Goal: Task Accomplishment & Management: Complete application form

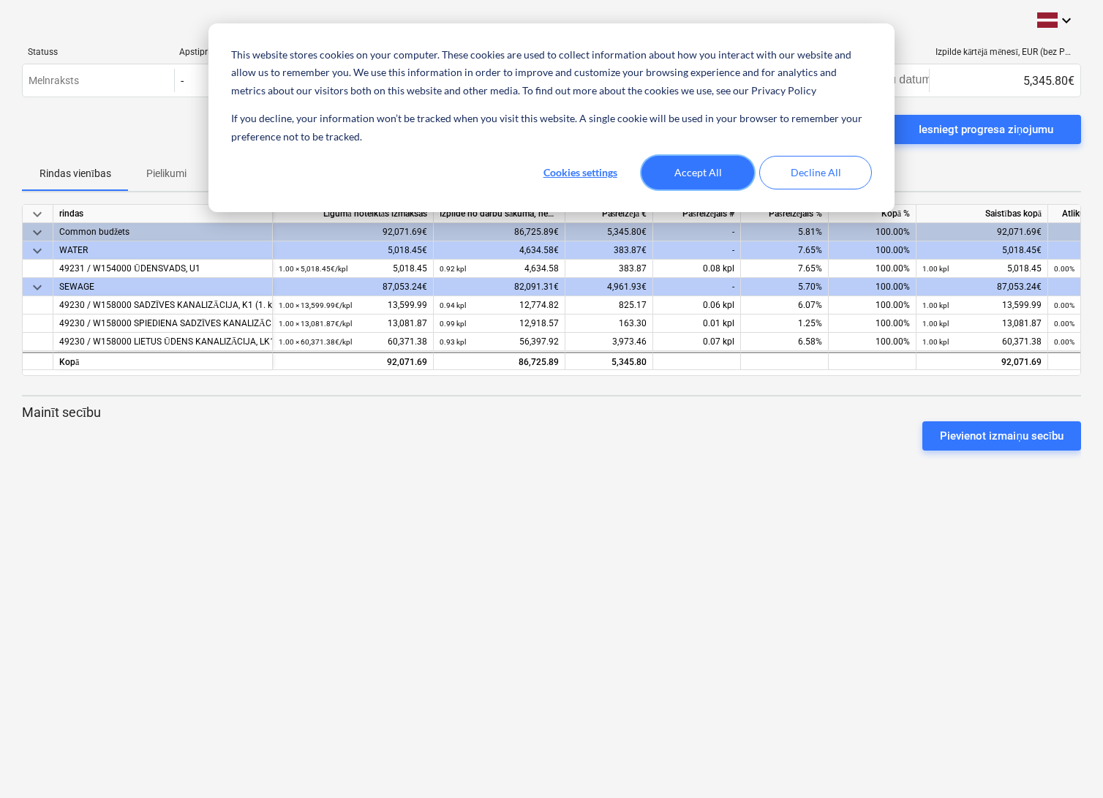
click at [721, 174] on button "Accept All" at bounding box center [697, 173] width 113 height 34
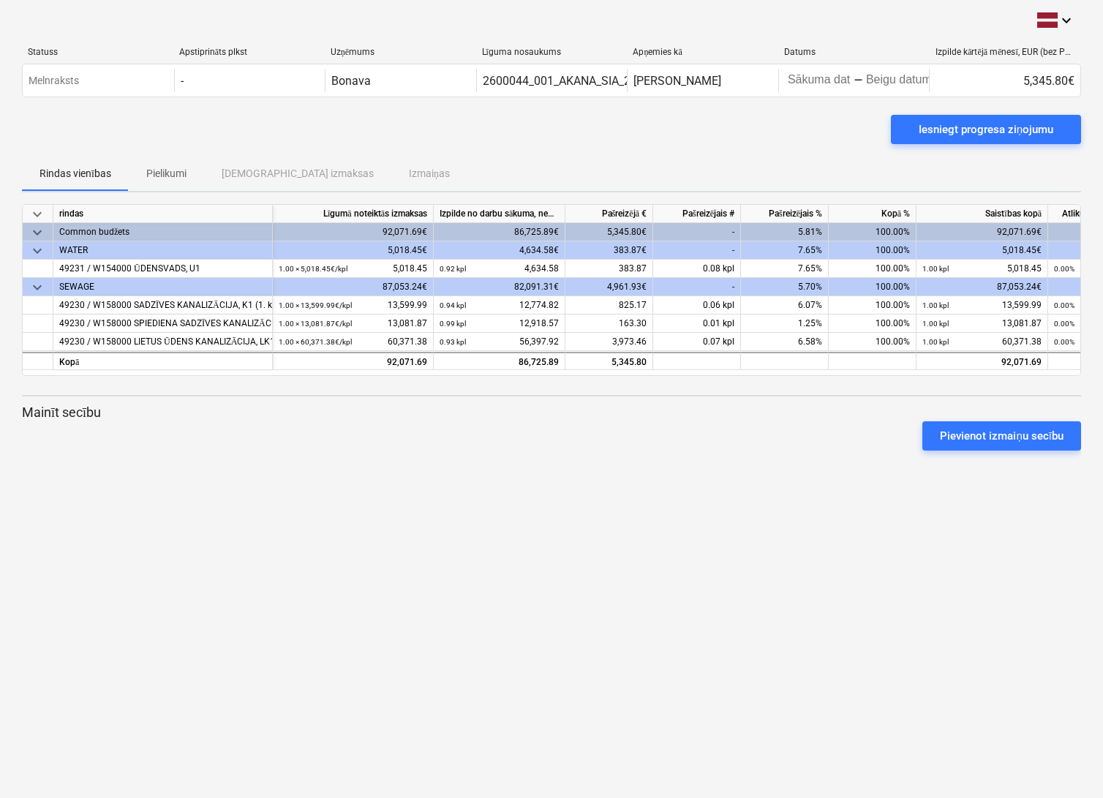
click at [470, 585] on div "keyboard_arrow_down Statuss Apstiprināts plkst Uzņēmums Līguma nosaukums Apņemi…" at bounding box center [551, 399] width 1103 height 798
click at [568, 467] on div "keyboard_arrow_down Statuss Apstiprināts plkst Uzņēmums Līguma nosaukums Apņemi…" at bounding box center [551, 399] width 1103 height 798
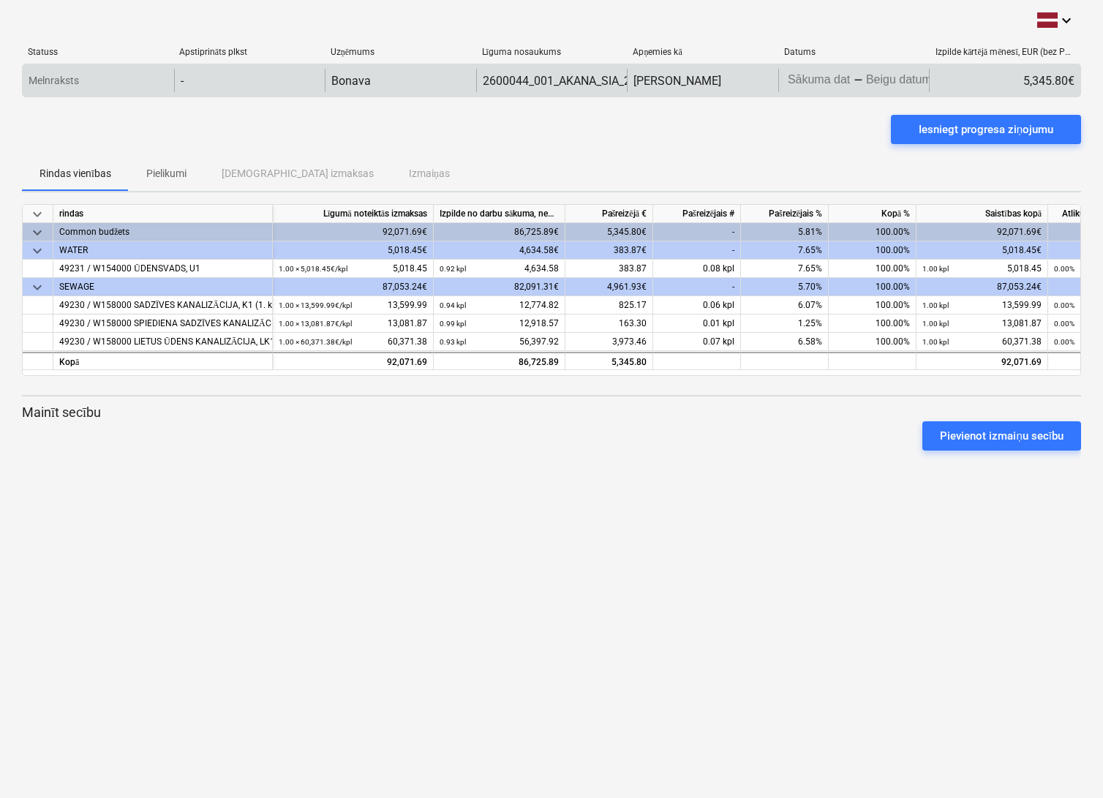
click at [882, 81] on body "This website stores cookies on your computer. These cookies are used to collect…" at bounding box center [551, 399] width 1103 height 798
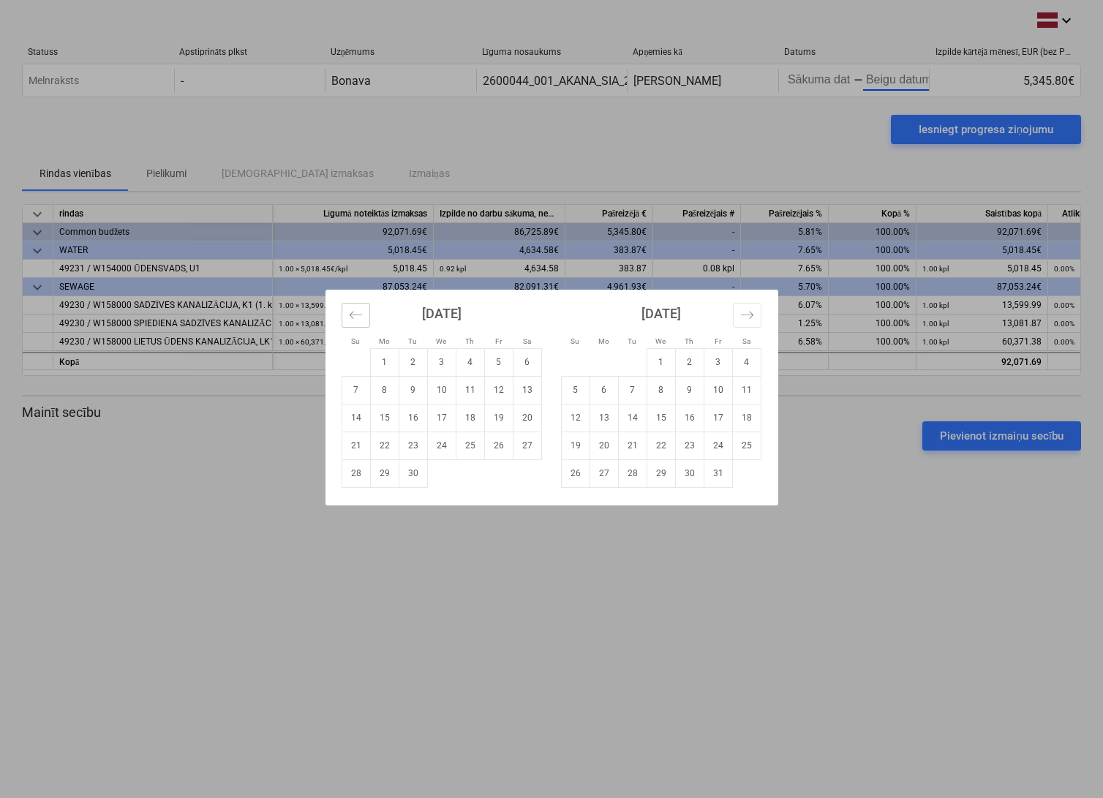
click at [361, 319] on icon "Move backward to switch to the previous month." at bounding box center [356, 315] width 14 height 14
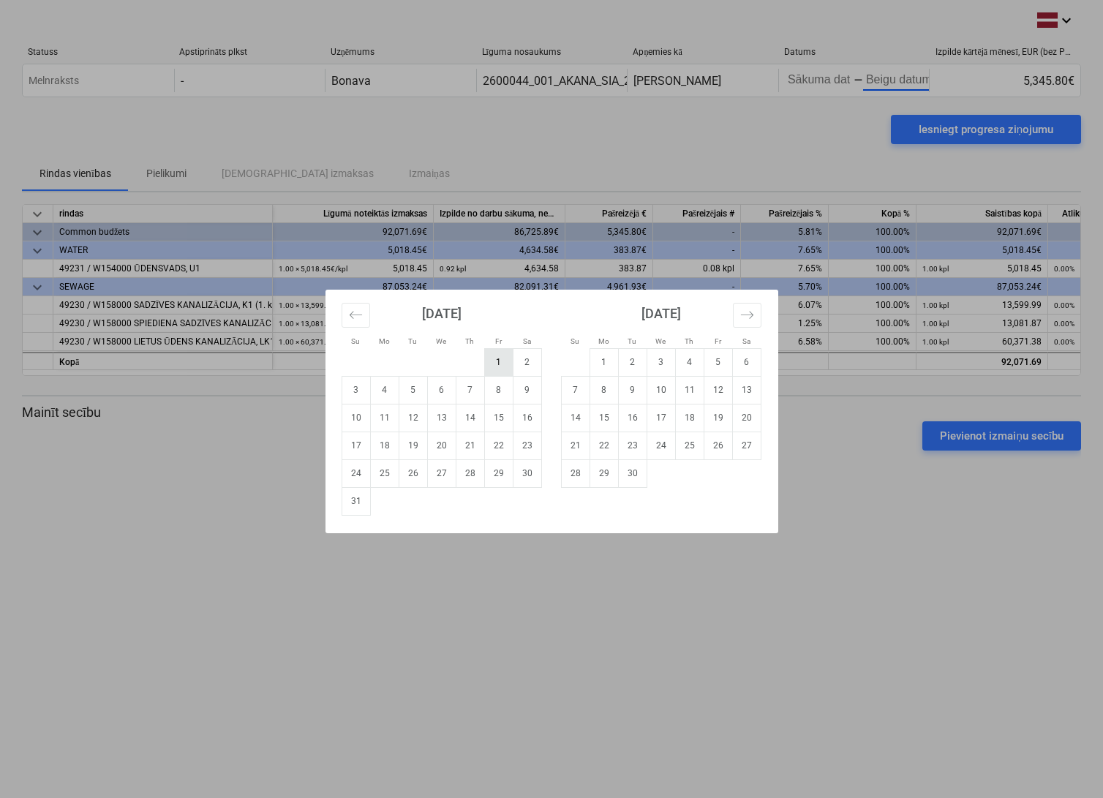
click at [502, 369] on td "1" at bounding box center [498, 362] width 29 height 28
type input "[DATE]"
click at [366, 504] on td "31" at bounding box center [356, 501] width 29 height 28
type input "[DATE]"
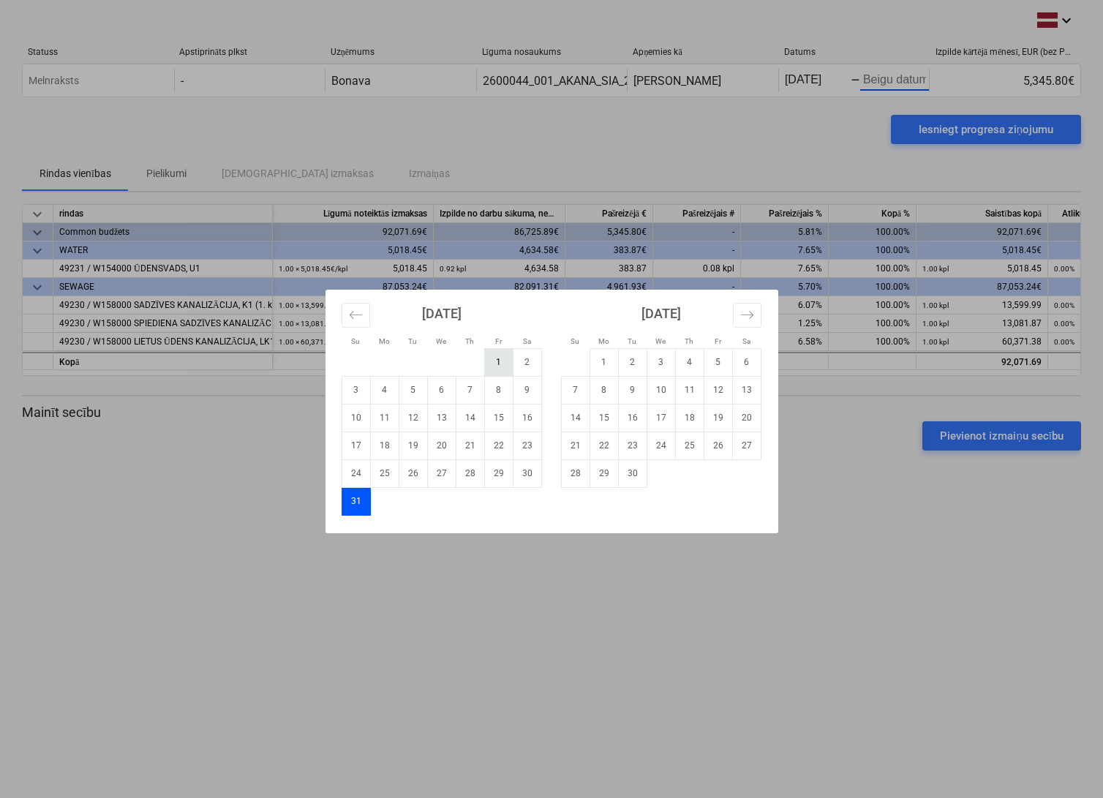
click at [510, 369] on td "1" at bounding box center [498, 362] width 29 height 28
type input "[DATE]"
click at [883, 489] on div "Su Mo Tu We Th Fr Sa Su Mo Tu We Th Fr Sa [DATE] 1 2 3 4 5 6 7 8 9 10 11 12 13 …" at bounding box center [551, 399] width 1103 height 798
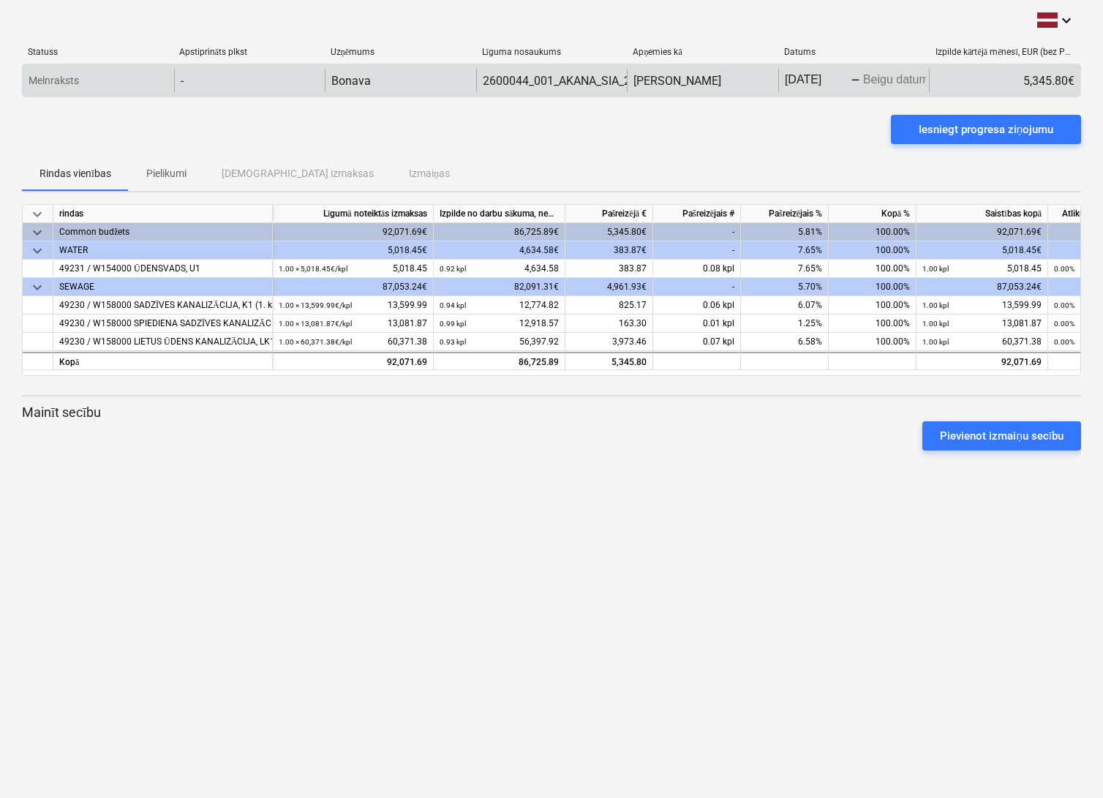
click at [900, 78] on body "This website stores cookies on your computer. These cookies are used to collect…" at bounding box center [551, 399] width 1103 height 798
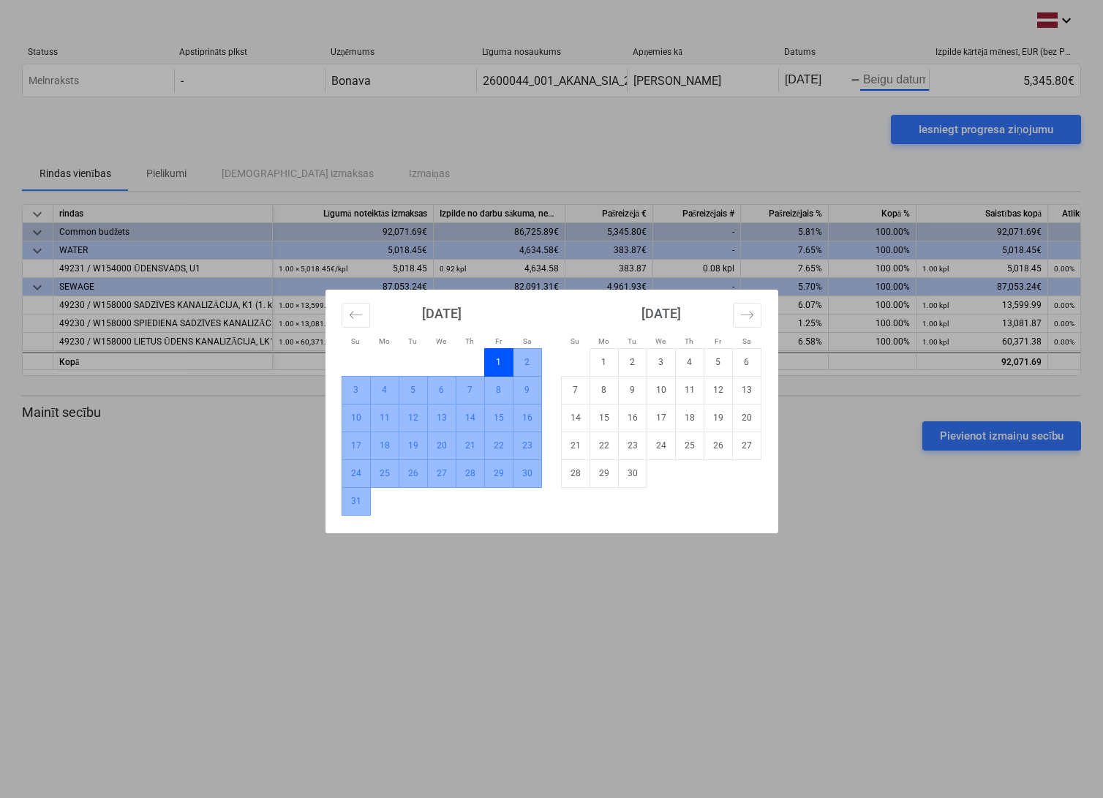
click at [362, 502] on td "31" at bounding box center [356, 501] width 29 height 28
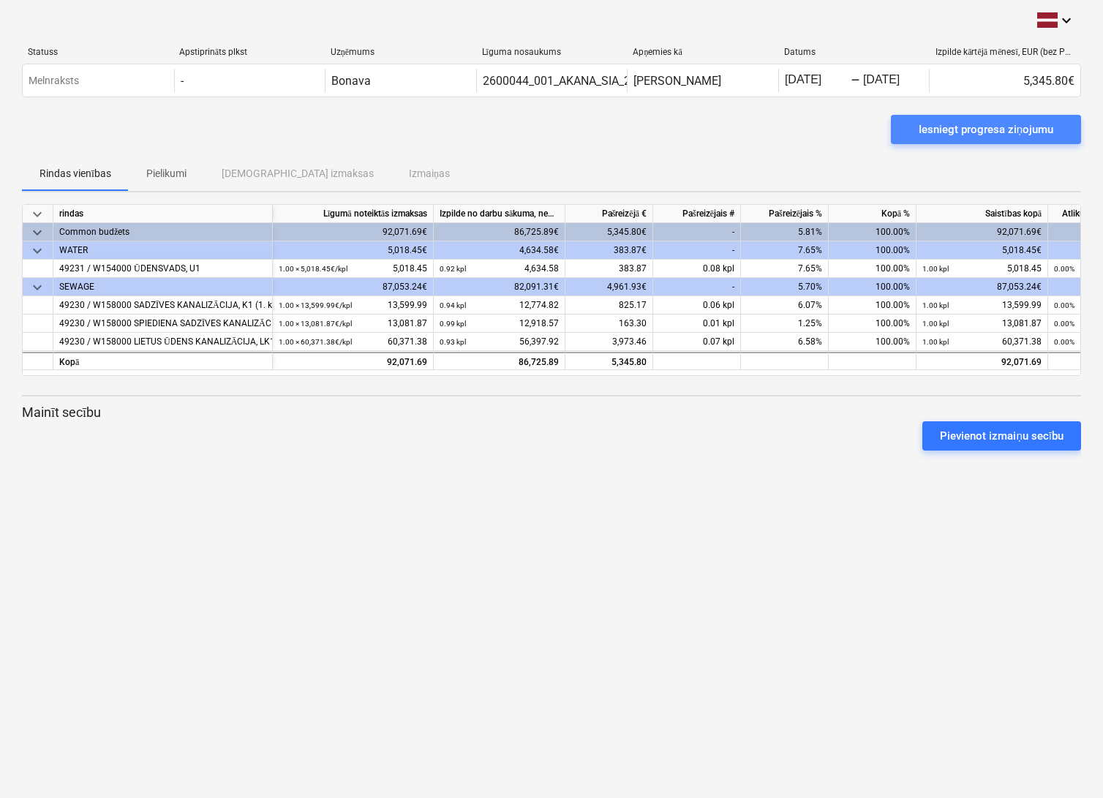
click at [1000, 131] on div "Iesniegt progresa ziņojumu" at bounding box center [986, 129] width 135 height 19
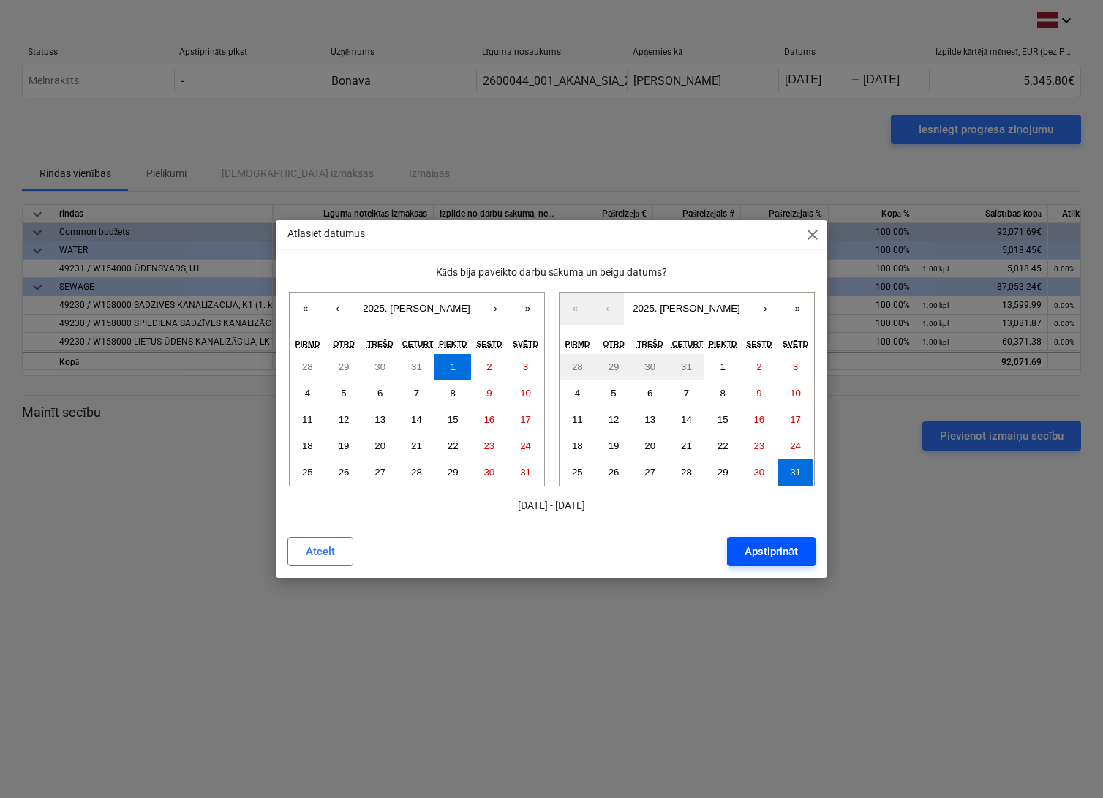
click at [760, 554] on div "Apstiprināt" at bounding box center [771, 551] width 53 height 19
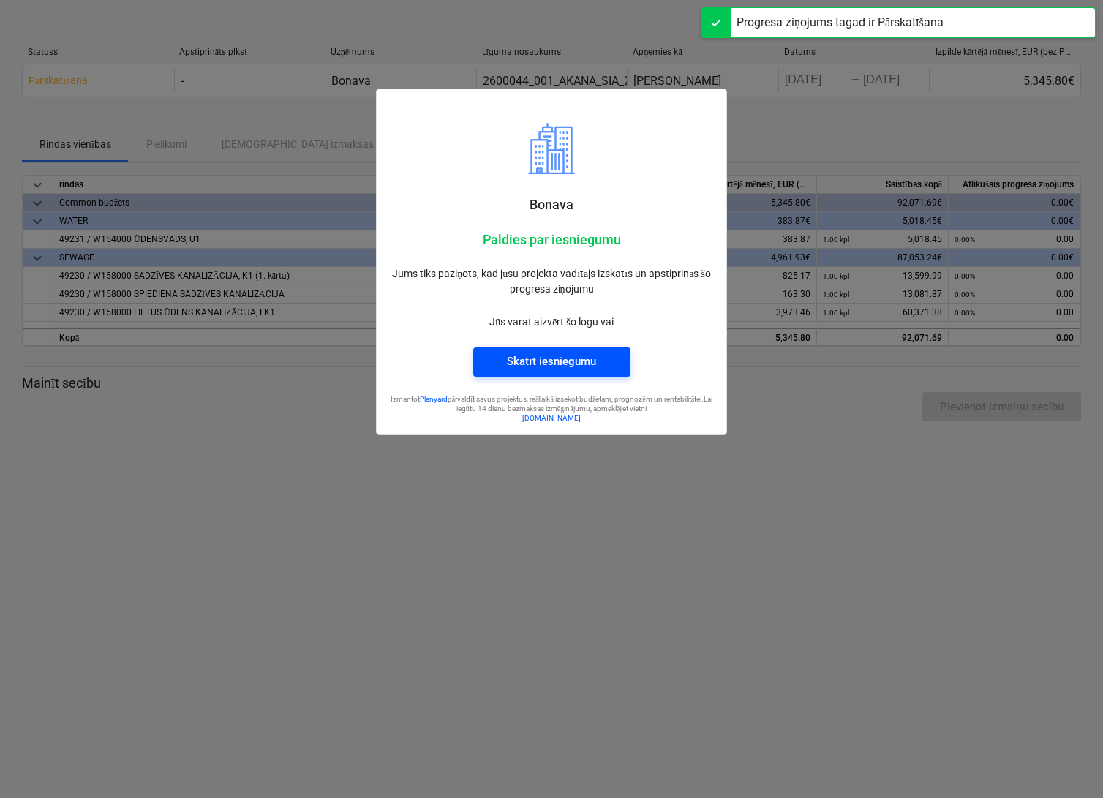
click at [624, 374] on button "Skatīt iesniegumu" at bounding box center [551, 361] width 157 height 29
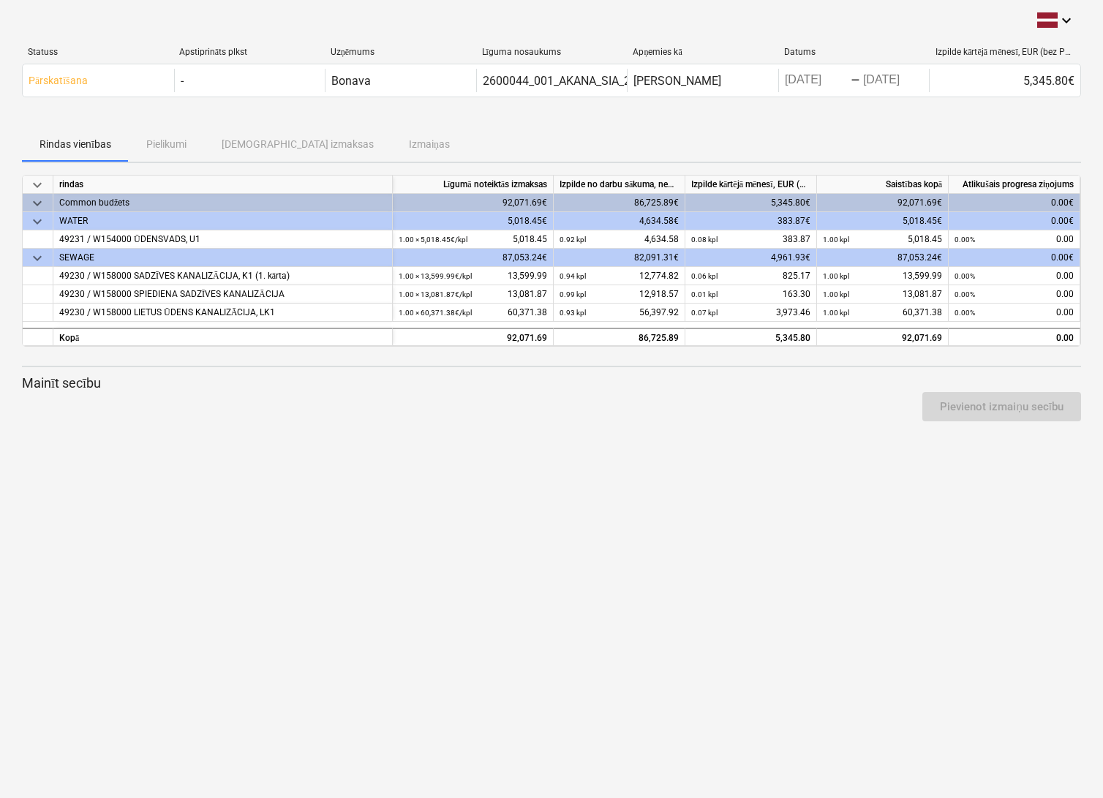
drag, startPoint x: 355, startPoint y: 497, endPoint x: 366, endPoint y: 492, distance: 12.5
click at [355, 497] on div "keyboard_arrow_down Statuss Apstiprināts plkst Uzņēmums Līguma nosaukums Apņemi…" at bounding box center [551, 399] width 1103 height 798
